Goal: Information Seeking & Learning: Learn about a topic

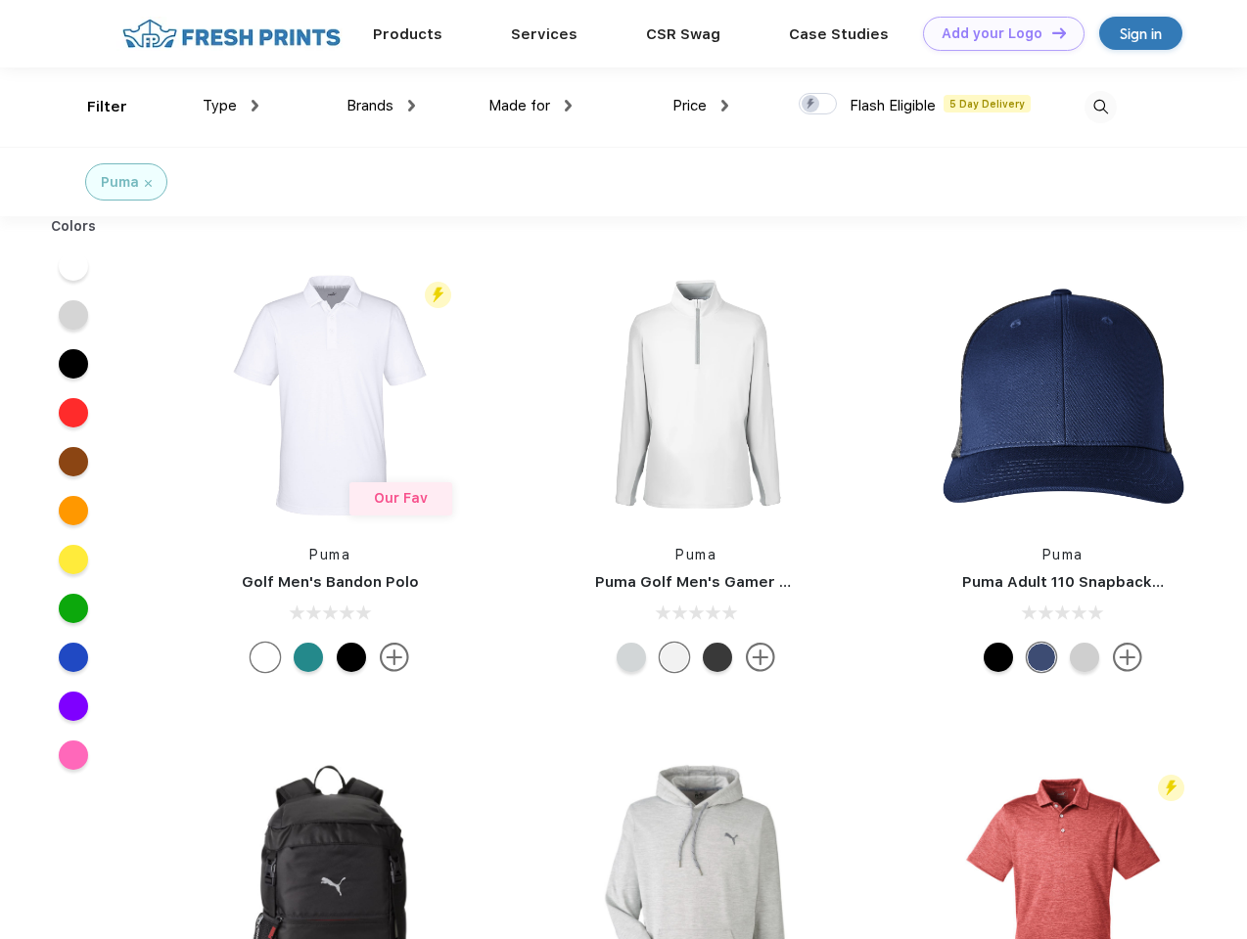
click at [996, 33] on link "Add your Logo Design Tool" at bounding box center [1003, 34] width 161 height 34
click at [0, 0] on div "Design Tool" at bounding box center [0, 0] width 0 height 0
click at [1050, 32] on link "Add your Logo Design Tool" at bounding box center [1003, 34] width 161 height 34
click at [94, 107] on div "Filter" at bounding box center [107, 107] width 40 height 23
click at [231, 106] on span "Type" at bounding box center [220, 106] width 34 height 18
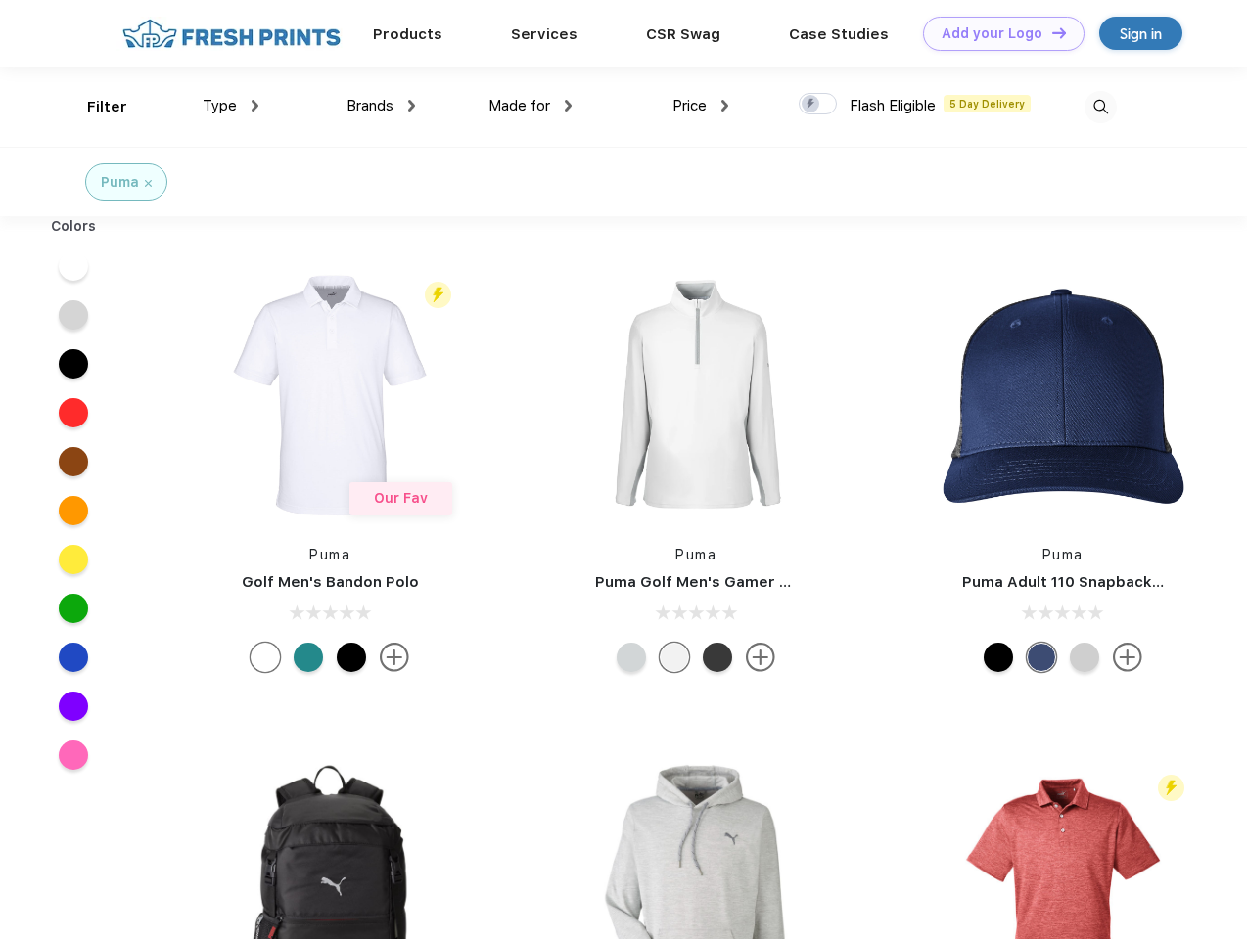
click at [381, 106] on span "Brands" at bounding box center [369, 106] width 47 height 18
click at [530, 106] on span "Made for" at bounding box center [519, 106] width 62 height 18
click at [701, 106] on span "Price" at bounding box center [689, 106] width 34 height 18
click at [818, 105] on div at bounding box center [818, 104] width 38 height 22
click at [811, 105] on input "checkbox" at bounding box center [805, 98] width 13 height 13
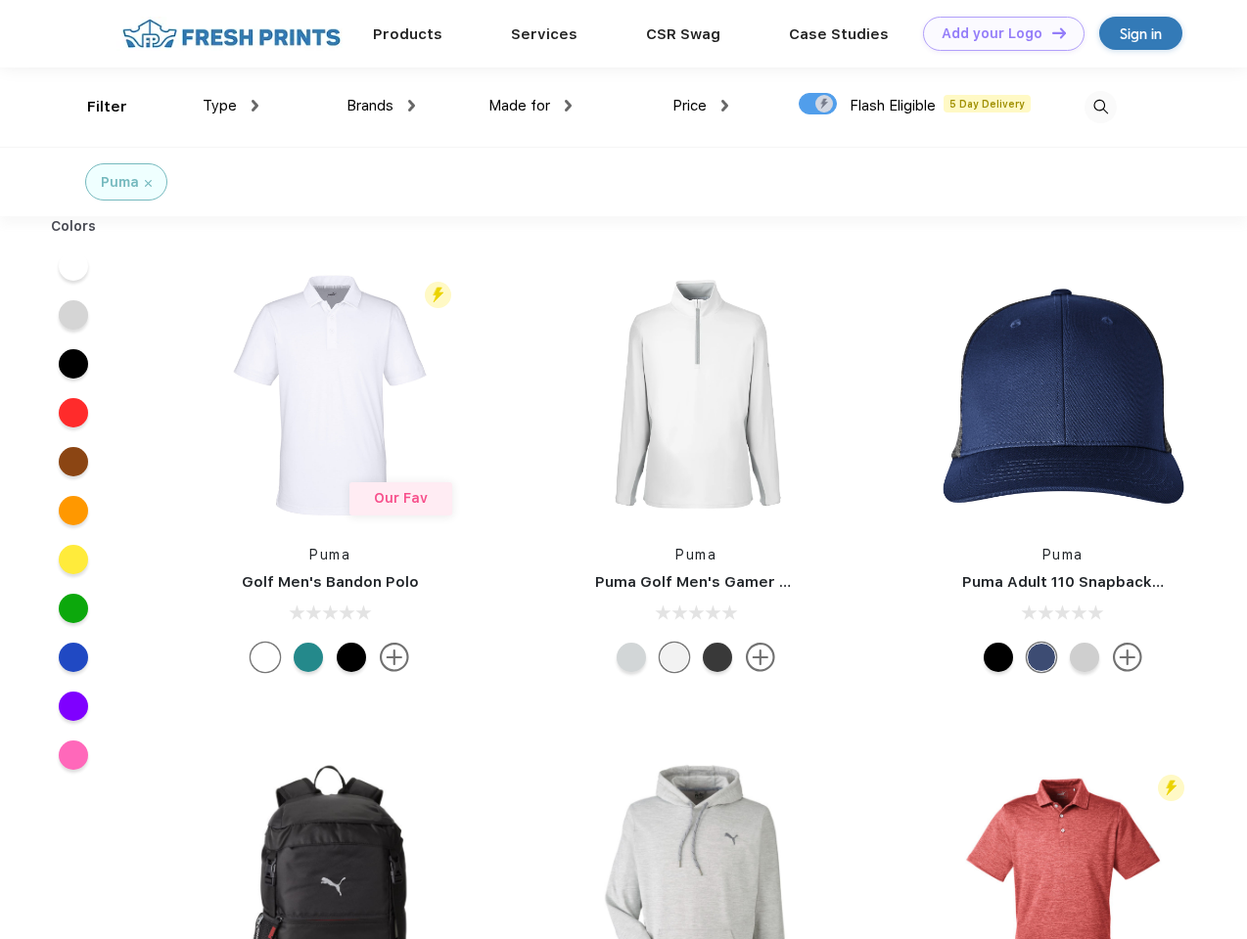
click at [1100, 107] on img at bounding box center [1100, 107] width 32 height 32
